Goal: Task Accomplishment & Management: Use online tool/utility

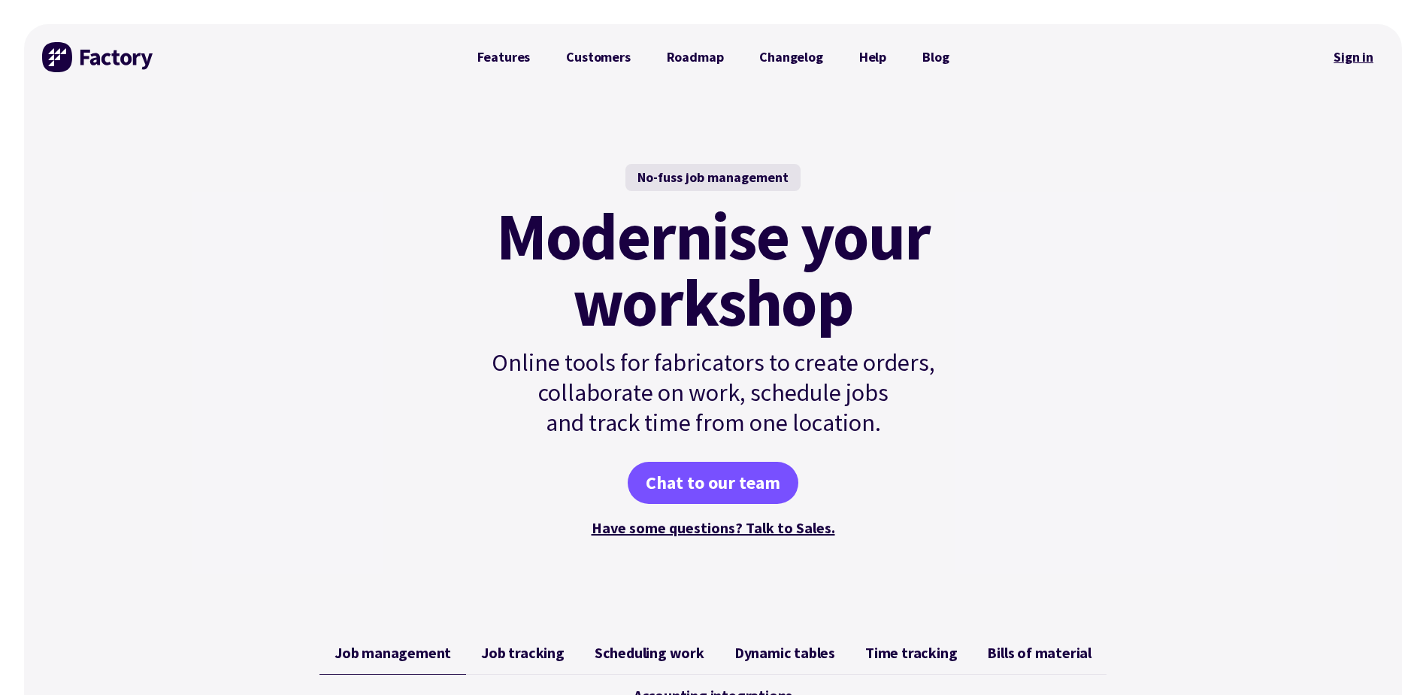
click at [1364, 55] on link "Sign in" at bounding box center [1353, 57] width 61 height 35
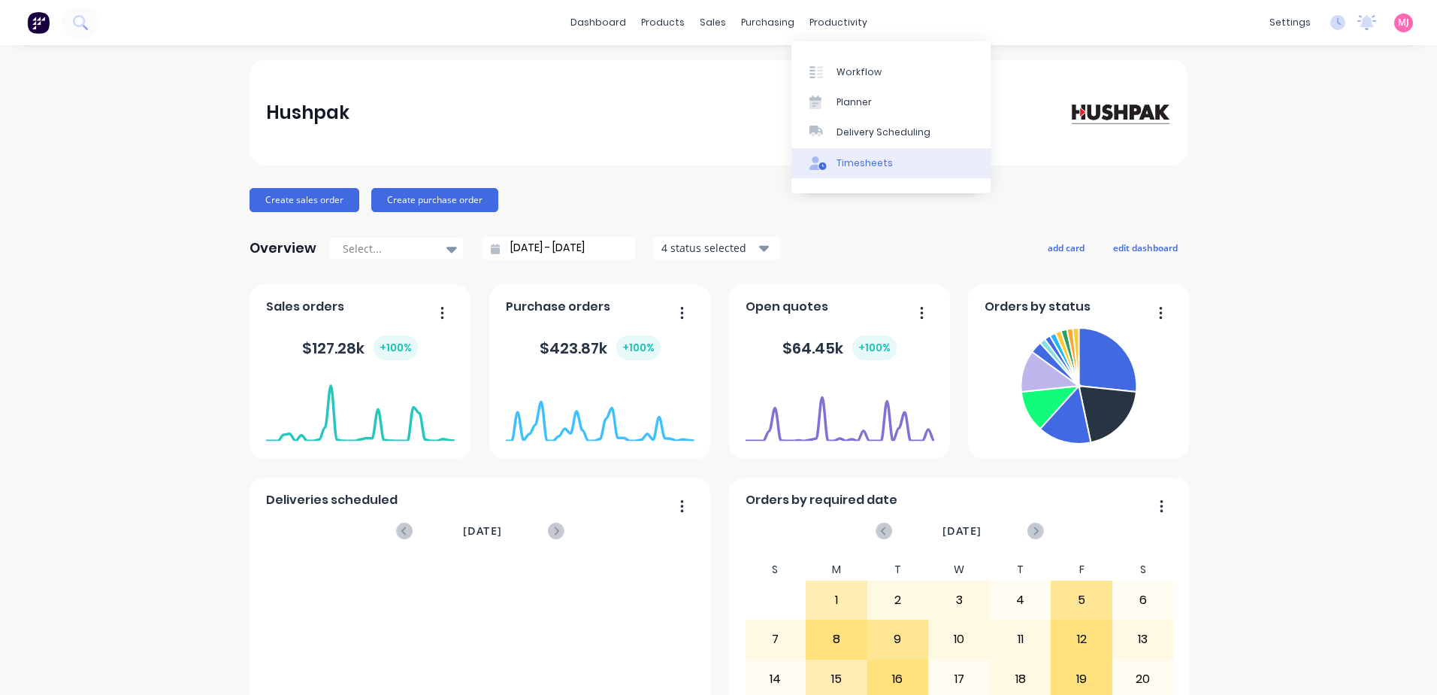
click at [862, 165] on div "Timesheets" at bounding box center [865, 163] width 56 height 14
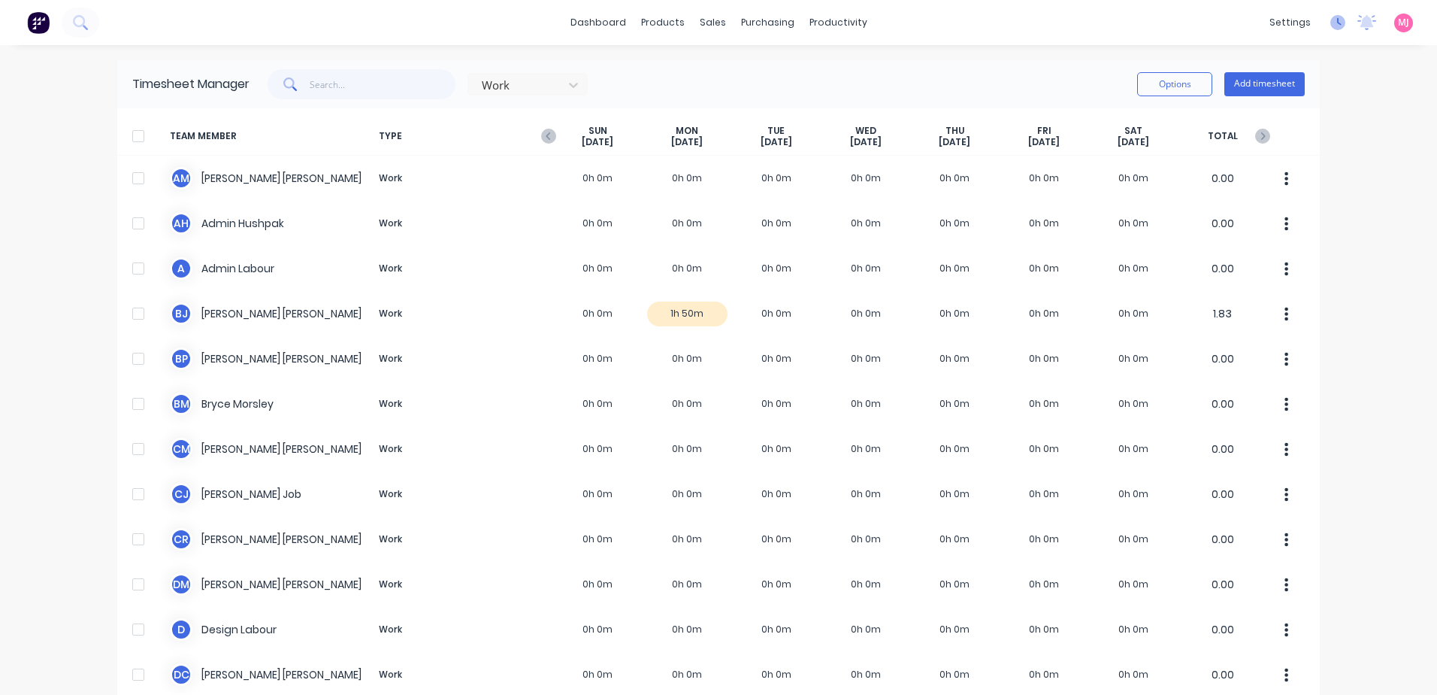
click at [1331, 23] on icon at bounding box center [1338, 22] width 15 height 15
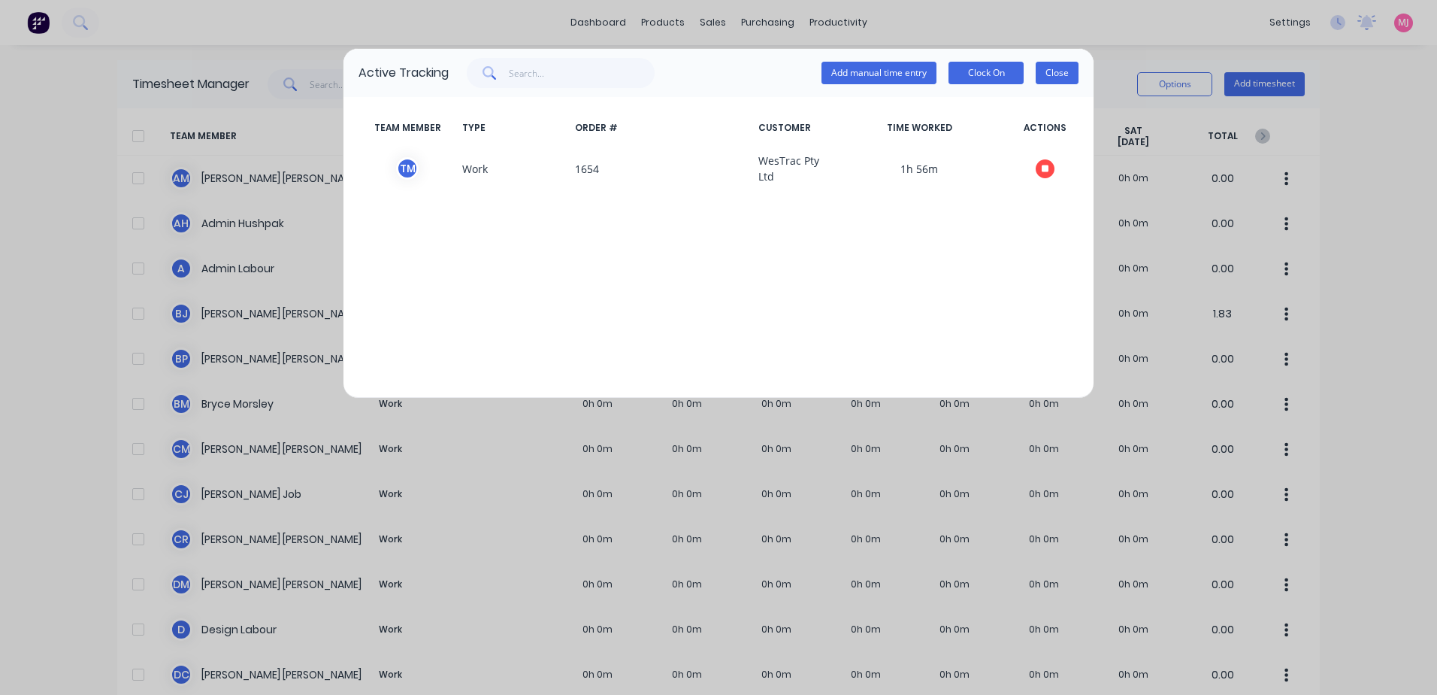
click at [1062, 74] on button "Close" at bounding box center [1057, 73] width 43 height 23
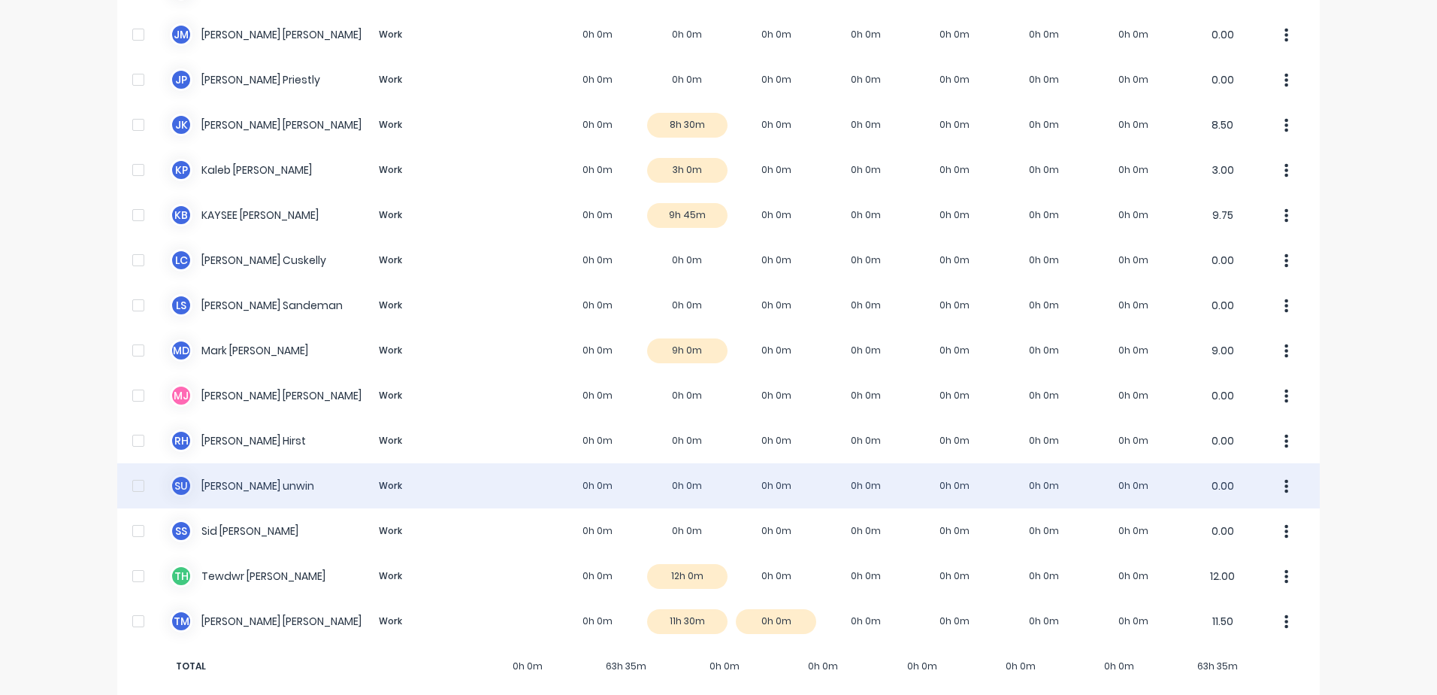
scroll to position [1019, 0]
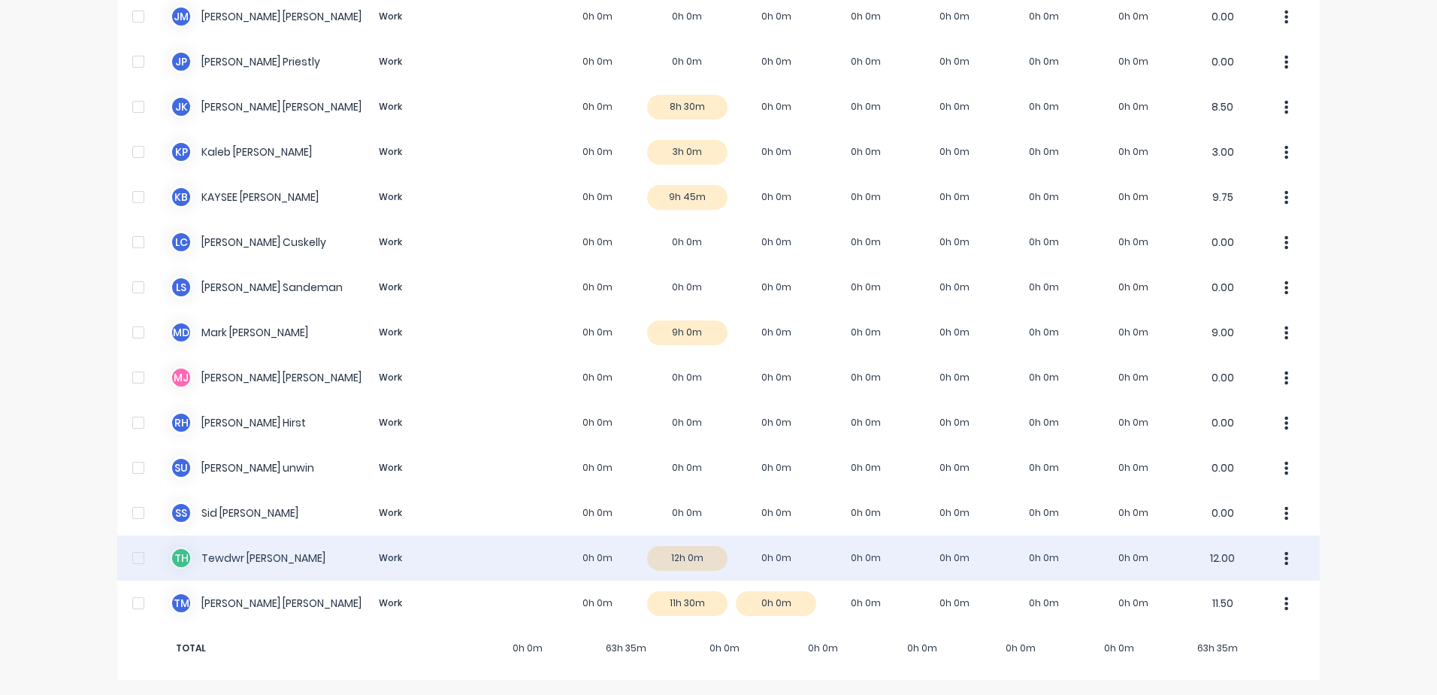
click at [659, 566] on div "T H Tewdwr Hoffman Work 0h 0m 12h 0m 0h 0m 0h 0m 0h 0m 0h 0m 0h 0m 12.00" at bounding box center [718, 557] width 1203 height 45
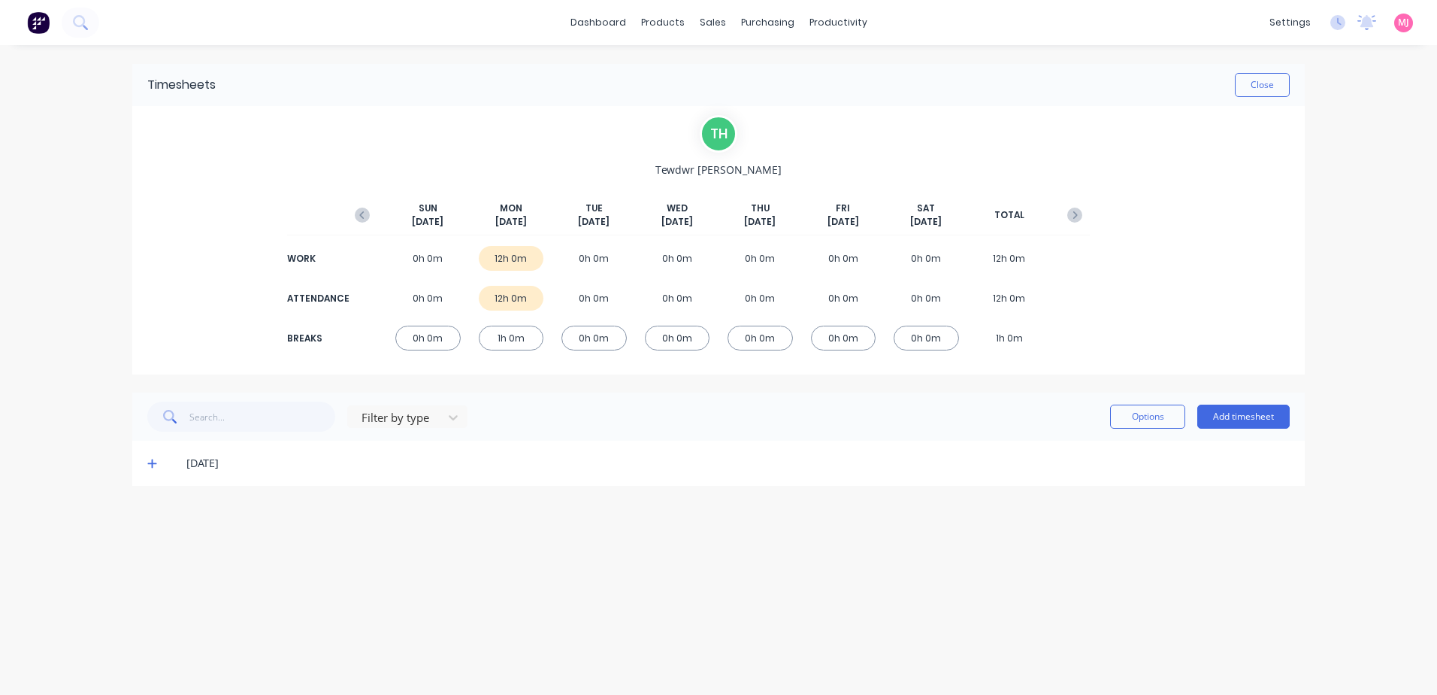
click at [152, 463] on icon at bounding box center [151, 463] width 9 height 9
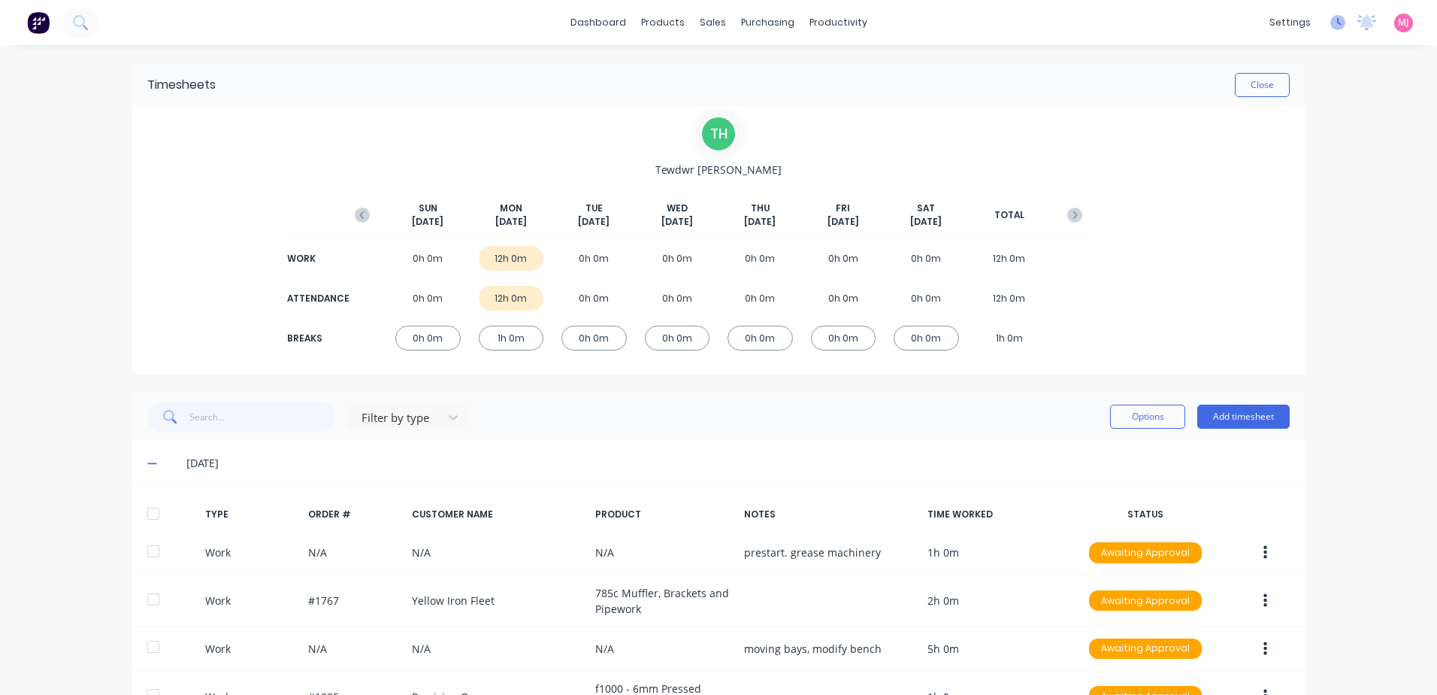
click at [1337, 20] on icon at bounding box center [1339, 22] width 5 height 8
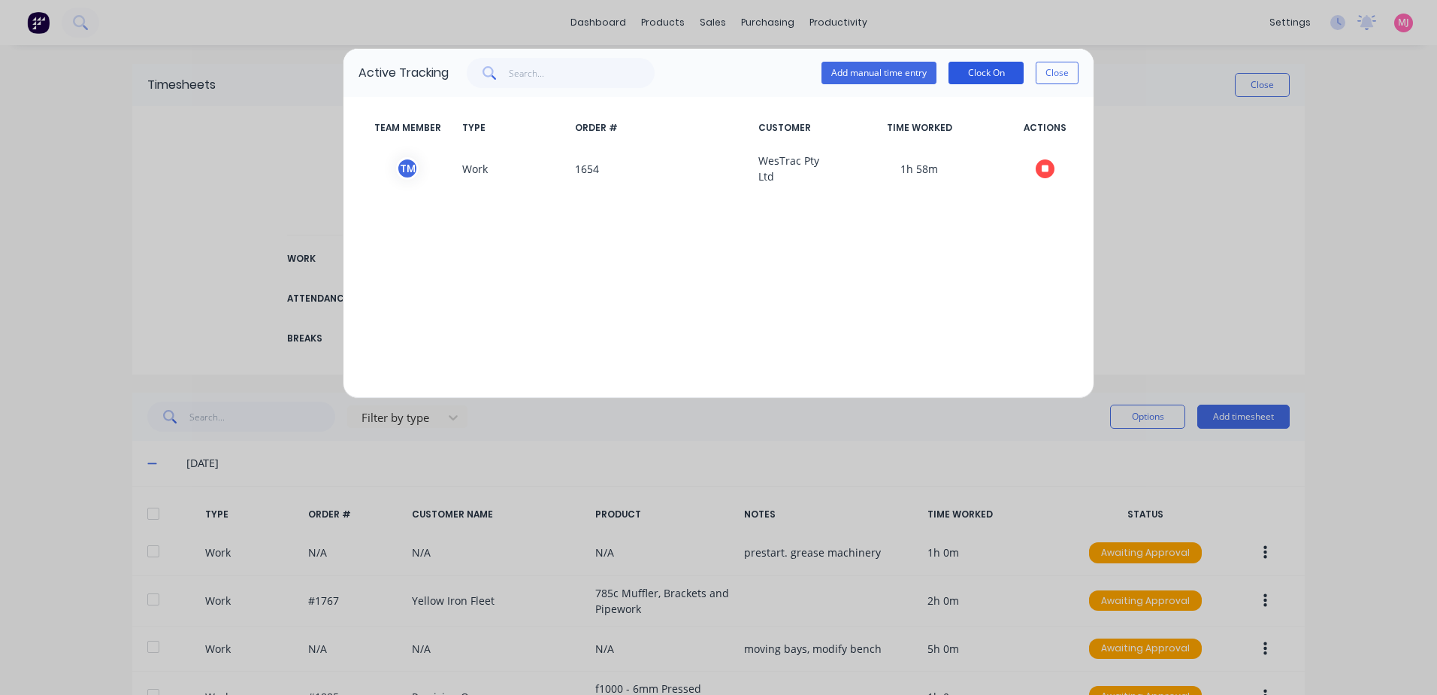
click at [992, 72] on button "Clock On" at bounding box center [986, 73] width 75 height 23
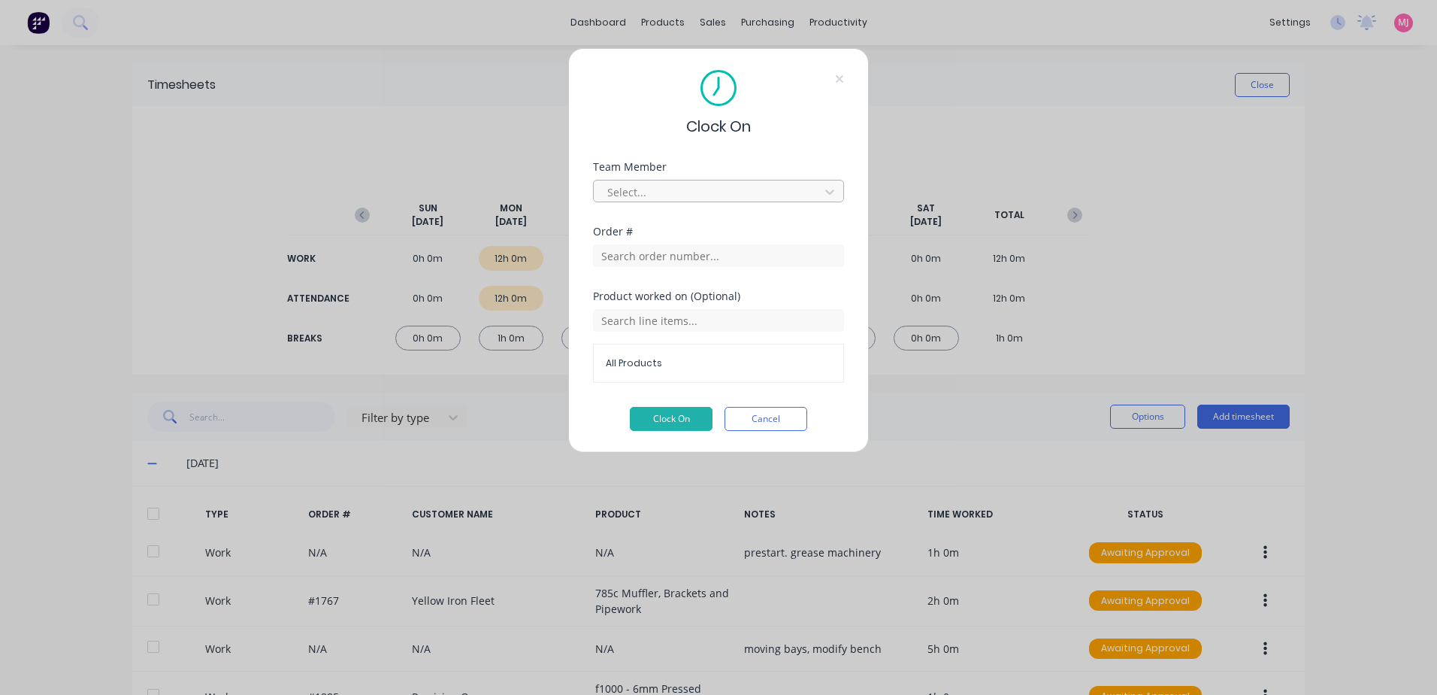
click at [800, 189] on div at bounding box center [709, 192] width 206 height 19
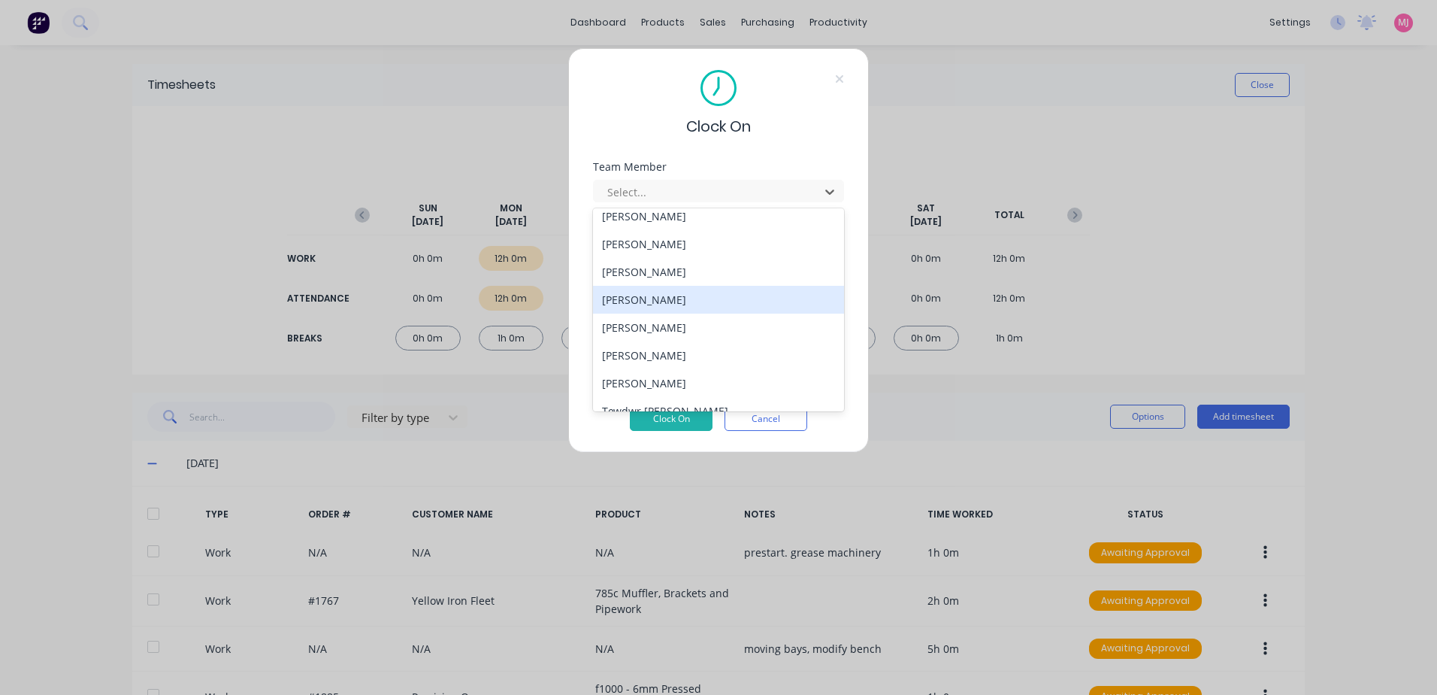
click at [665, 299] on div "Michelle Jacobs" at bounding box center [718, 300] width 251 height 28
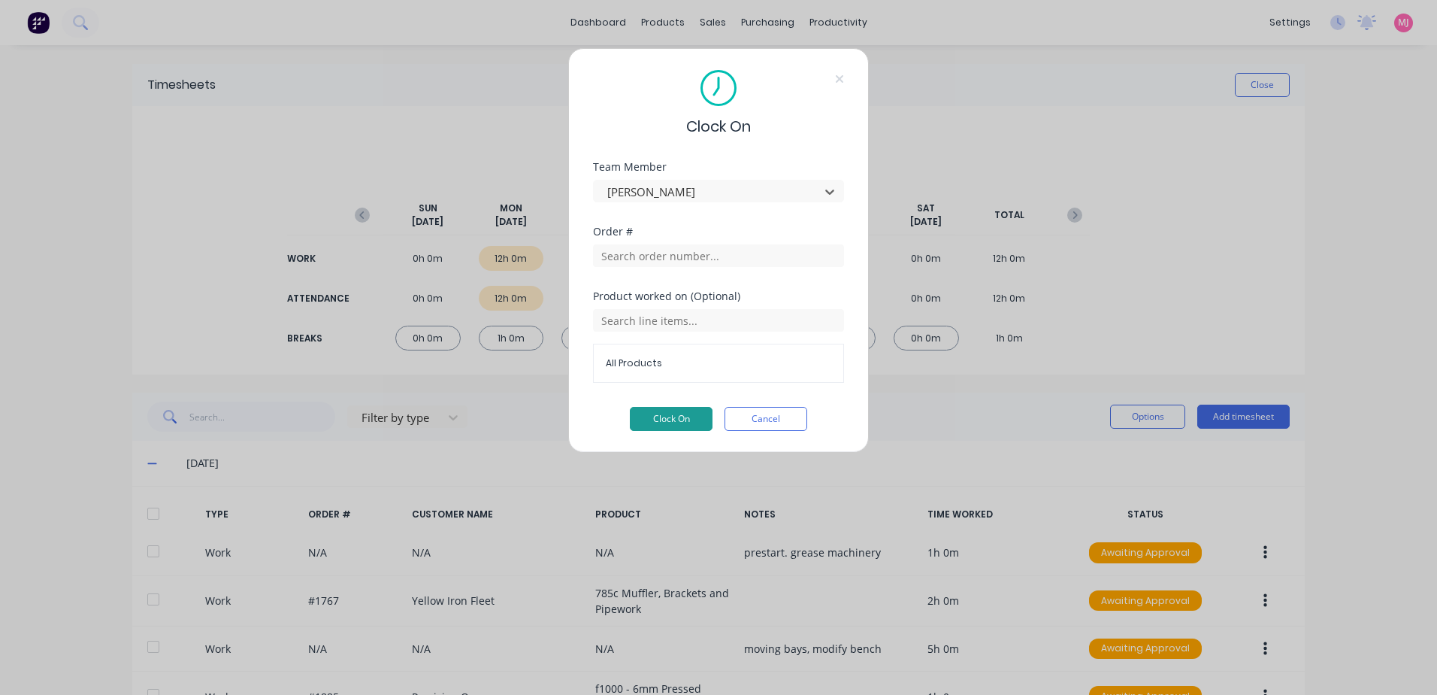
click at [673, 419] on button "Clock On" at bounding box center [671, 419] width 83 height 24
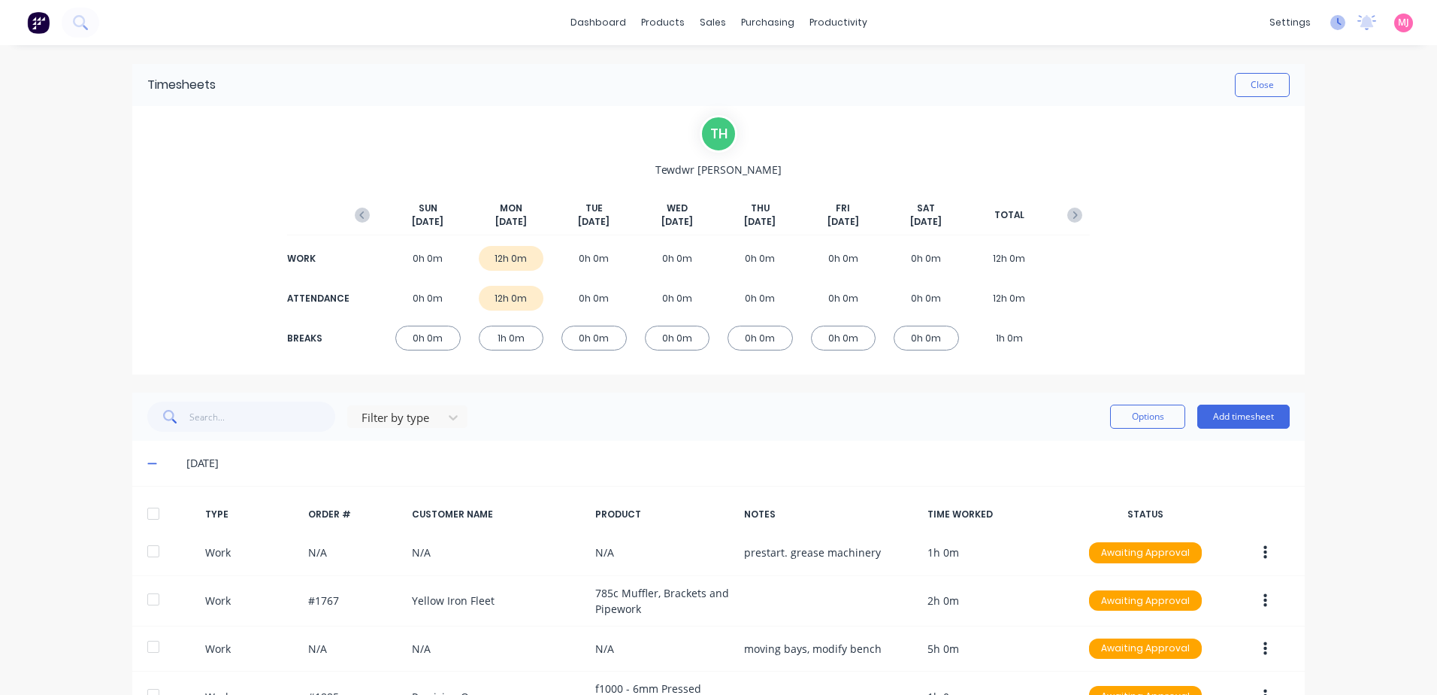
click at [1337, 18] on icon at bounding box center [1339, 22] width 5 height 8
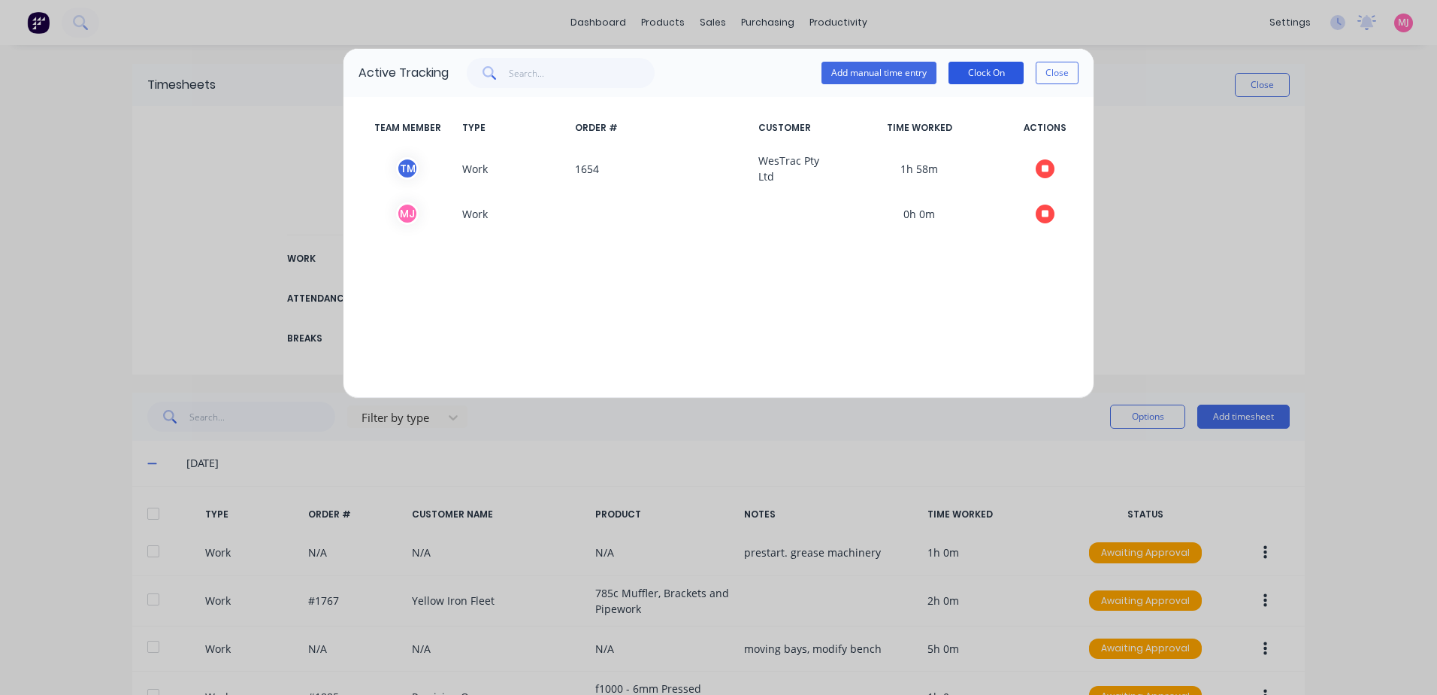
click at [997, 67] on button "Clock On" at bounding box center [986, 73] width 75 height 23
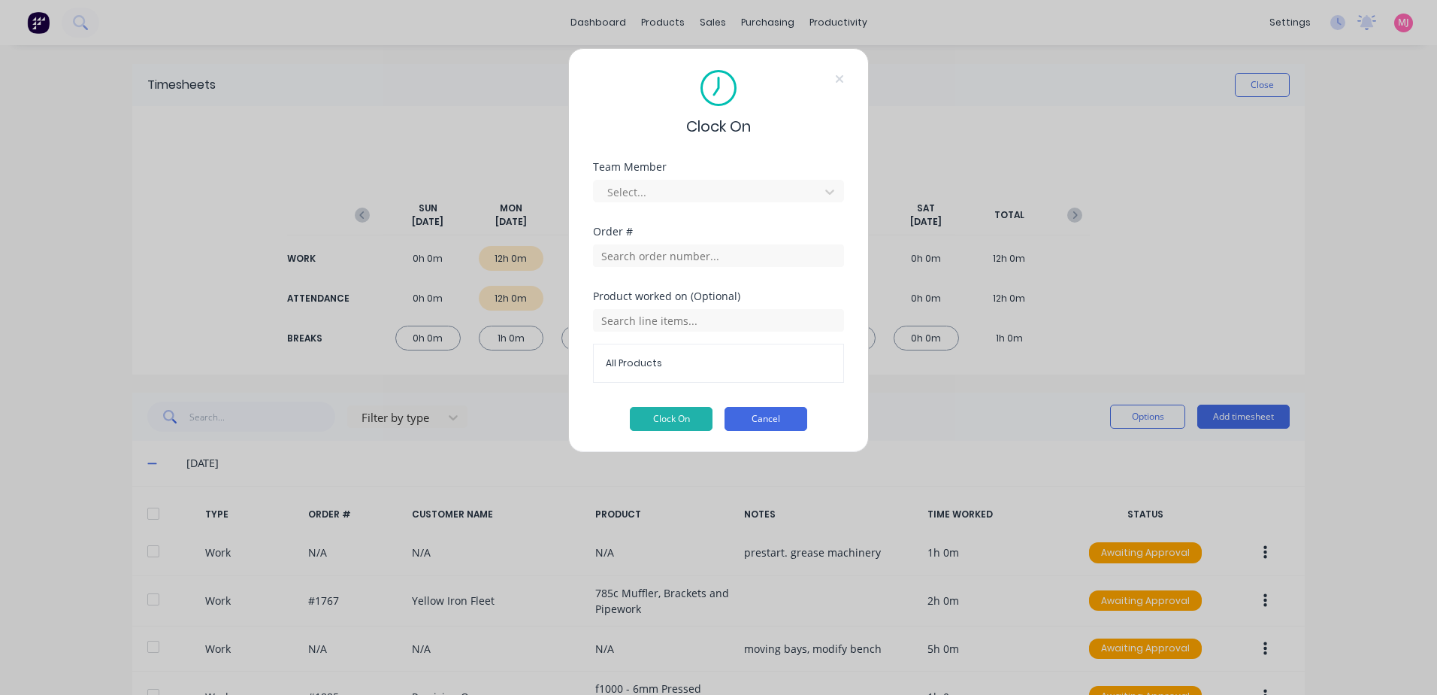
click at [784, 425] on button "Cancel" at bounding box center [766, 419] width 83 height 24
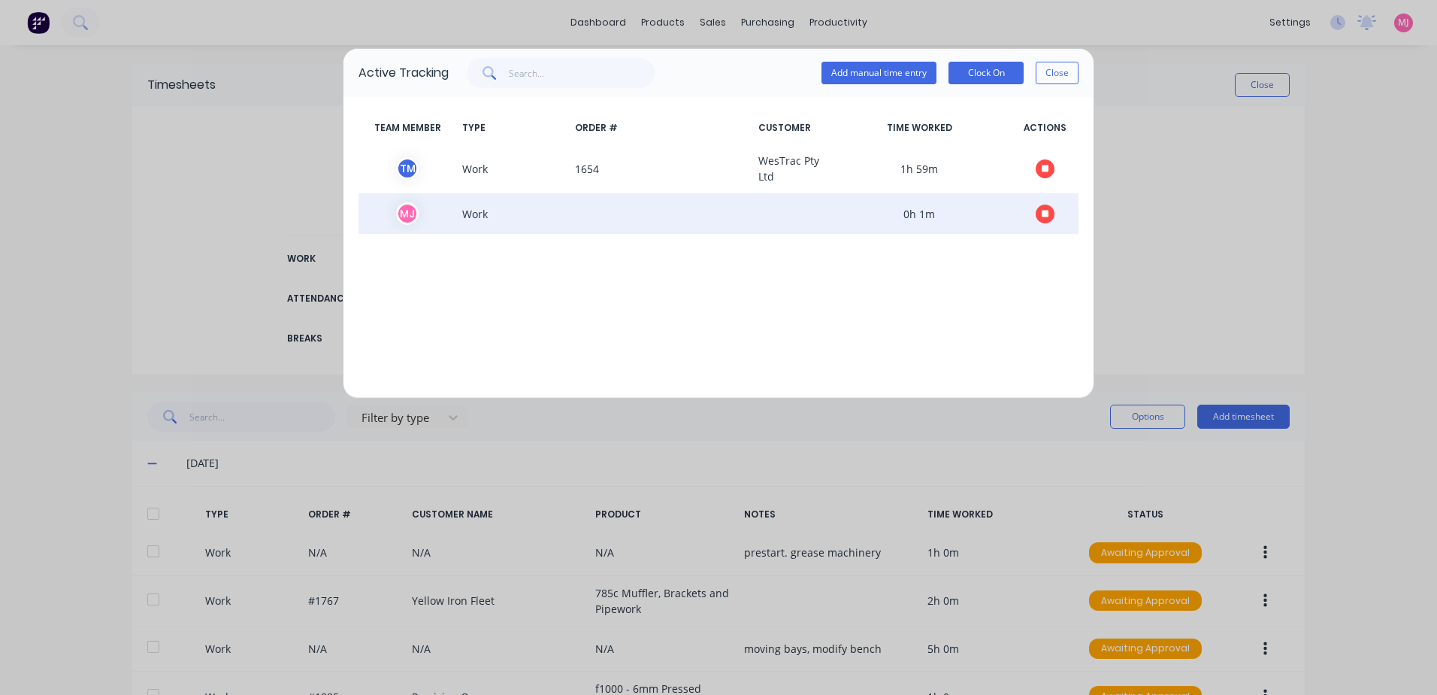
click at [480, 216] on span "Work" at bounding box center [512, 213] width 113 height 23
